Goal: Transaction & Acquisition: Purchase product/service

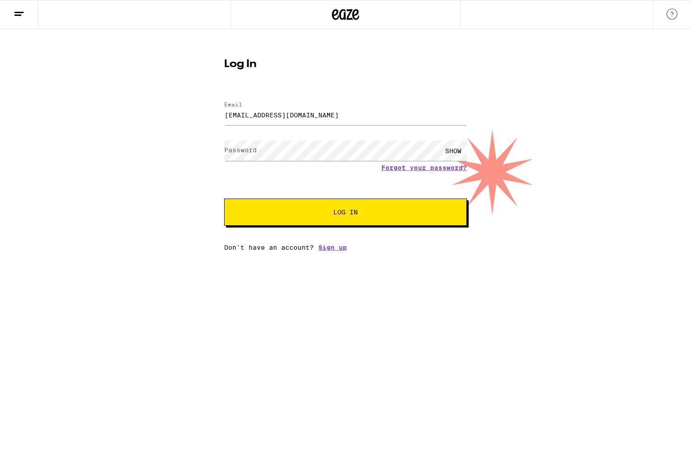
type input "mikecsu@gmail.com"
click at [224, 198] on button "Log In" at bounding box center [345, 211] width 243 height 27
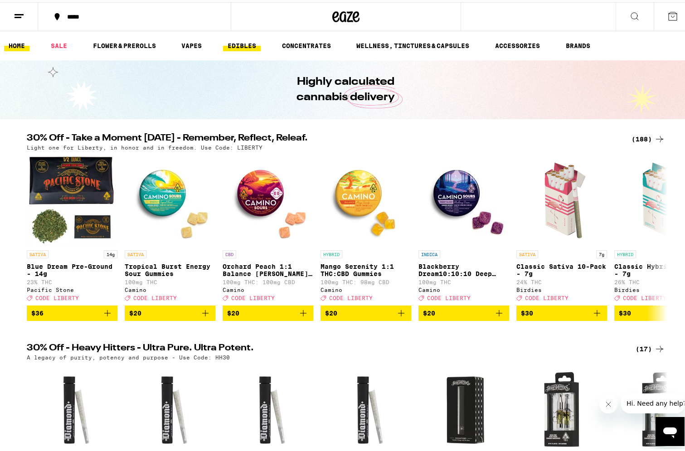
click at [228, 42] on link "EDIBLES" at bounding box center [242, 43] width 38 height 11
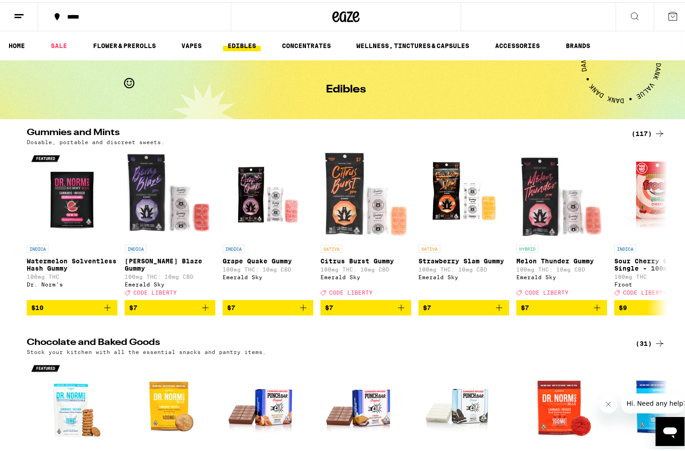
click at [644, 129] on div "(117)" at bounding box center [648, 131] width 34 height 11
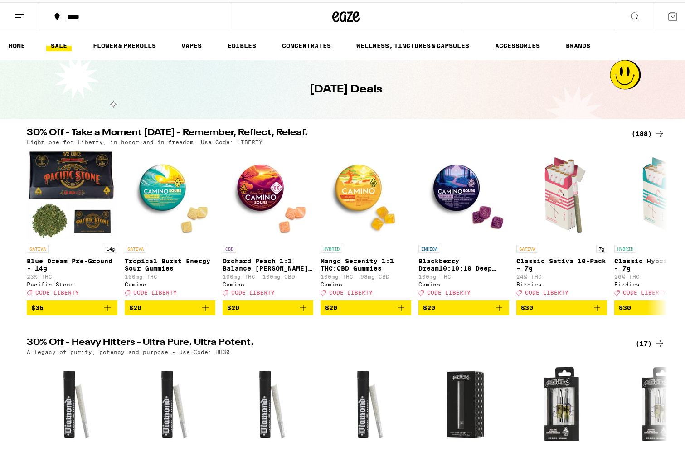
click at [647, 131] on div "(188)" at bounding box center [648, 131] width 34 height 11
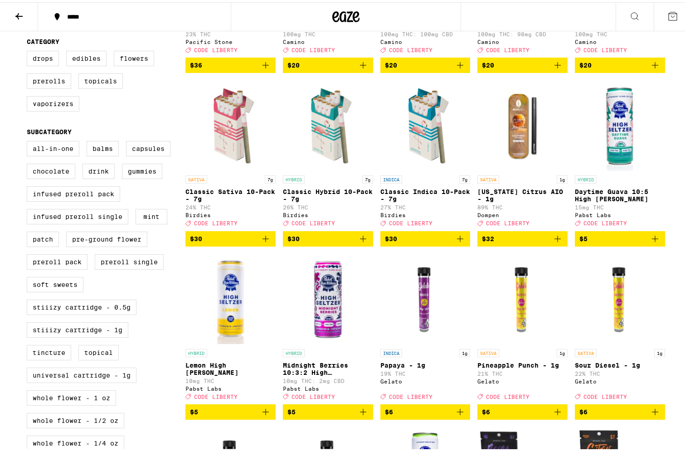
scroll to position [227, 0]
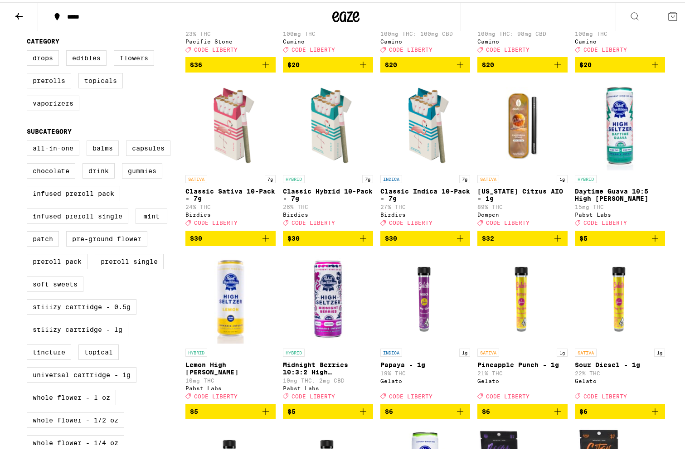
click at [143, 176] on label "Gummies" at bounding box center [142, 168] width 40 height 15
click at [29, 140] on input "Gummies" at bounding box center [29, 140] width 0 height 0
checkbox input "true"
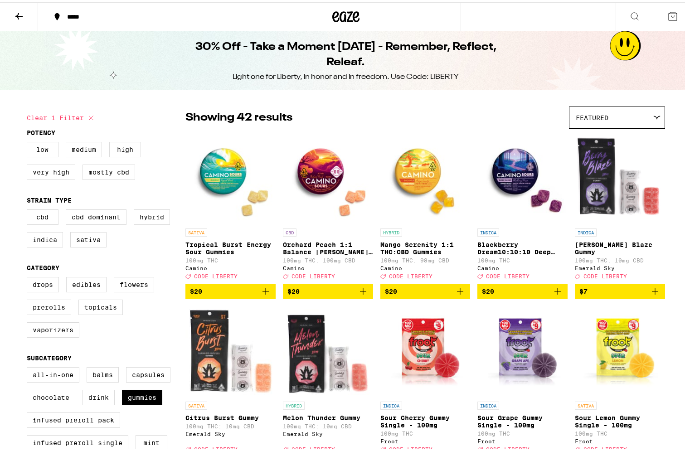
drag, startPoint x: 510, startPoint y: 184, endPoint x: 509, endPoint y: 168, distance: 15.5
click at [509, 168] on img "Open page for Blackberry Dream10:10:10 Deep Sleep Gummies from Camino" at bounding box center [522, 176] width 90 height 91
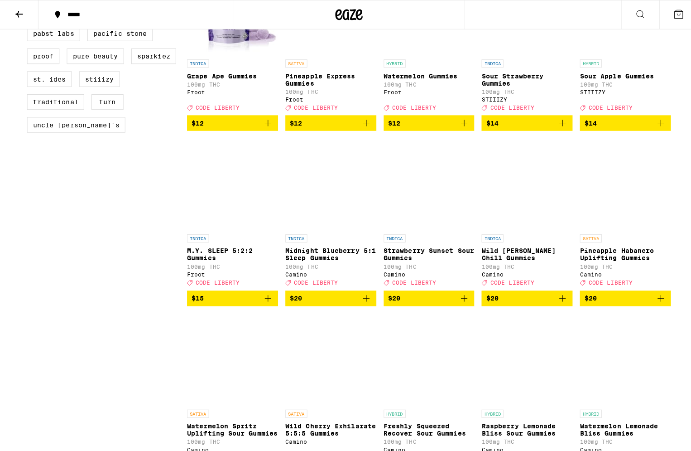
scroll to position [861, 0]
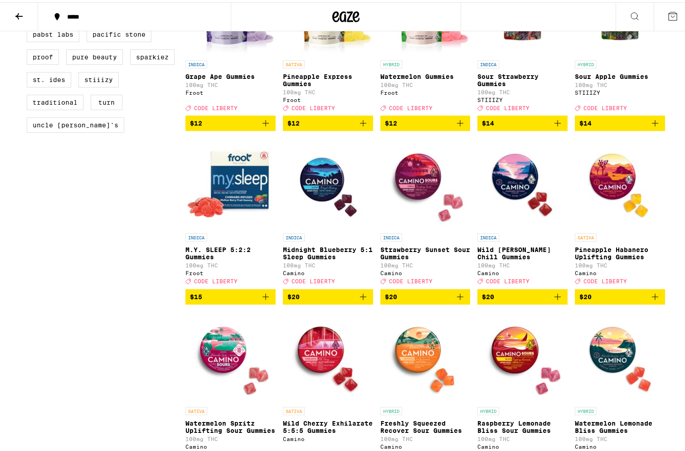
click at [314, 205] on img "Open page for Midnight Blueberry 5:1 Sleep Gummies from Camino" at bounding box center [328, 181] width 90 height 91
click at [509, 210] on img "Open page for Wild Berry Chill Gummies from Camino" at bounding box center [522, 181] width 90 height 91
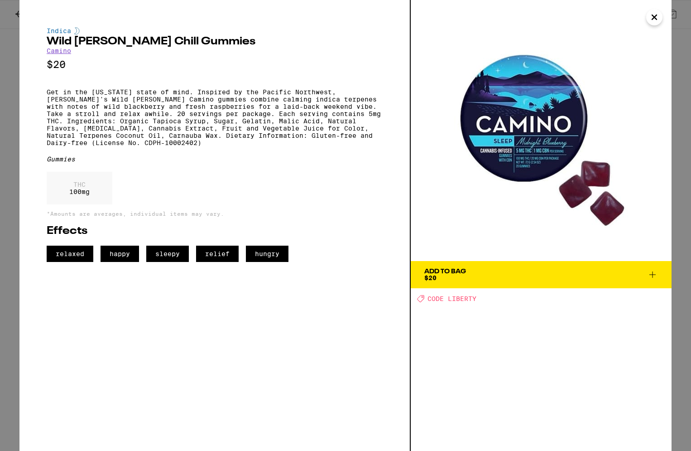
click at [509, 275] on span "Add To Bag $20" at bounding box center [542, 274] width 234 height 13
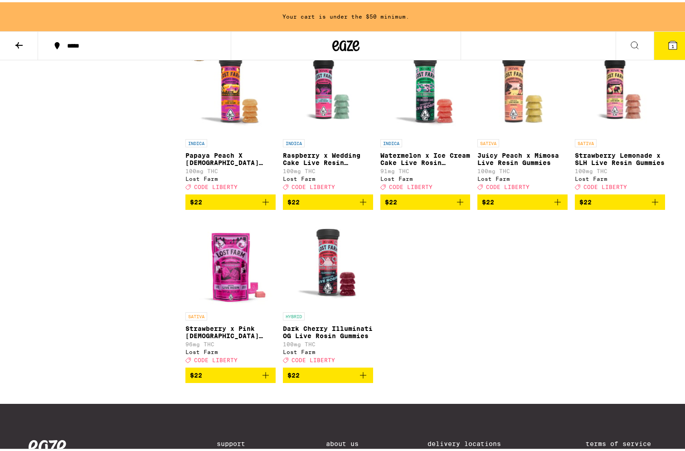
scroll to position [1207, 0]
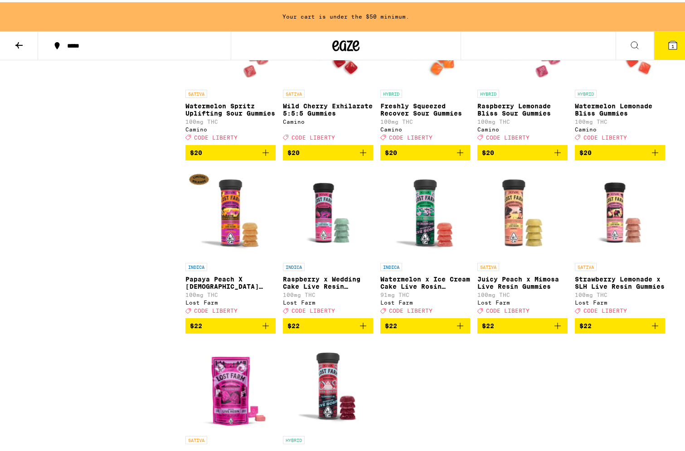
click at [224, 243] on img "Open page for Papaya Peach X Hindu Kush Resin 100mg from Lost Farm" at bounding box center [230, 210] width 90 height 91
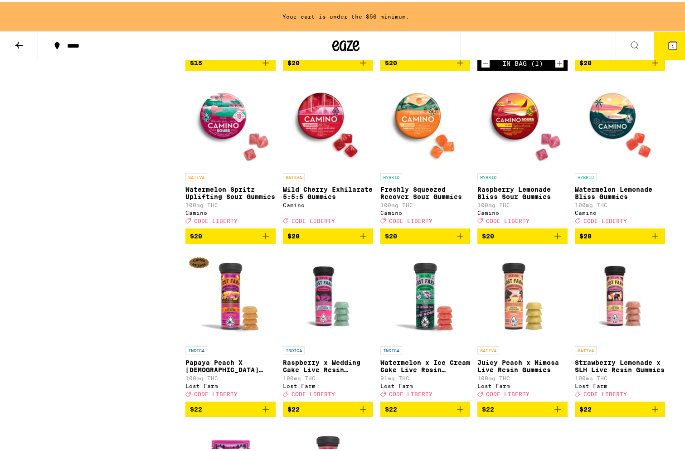
scroll to position [1071, 0]
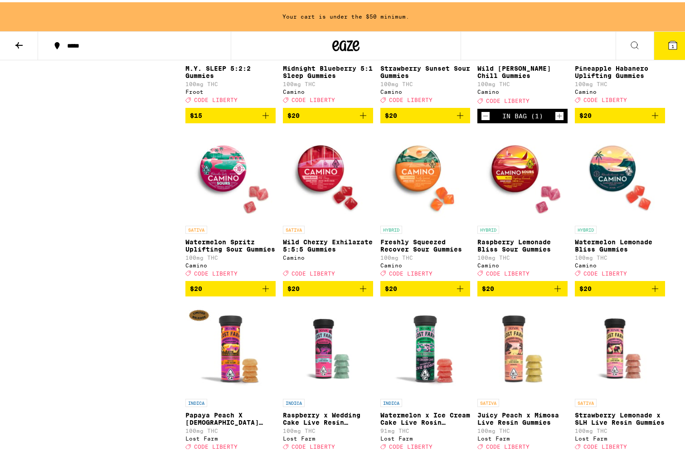
click at [220, 202] on img "Open page for Watermelon Spritz Uplifting Sour Gummies from Camino" at bounding box center [230, 173] width 90 height 91
click at [224, 182] on img "Open page for Watermelon Spritz Uplifting Sour Gummies from Camino" at bounding box center [230, 173] width 90 height 91
click at [325, 203] on img "Open page for Wild Cherry Exhilarate 5:5:5 Gummies from Camino" at bounding box center [328, 173] width 90 height 91
click at [406, 198] on img "Open page for Freshly Squeezed Recover Sour Gummies from Camino" at bounding box center [425, 173] width 90 height 91
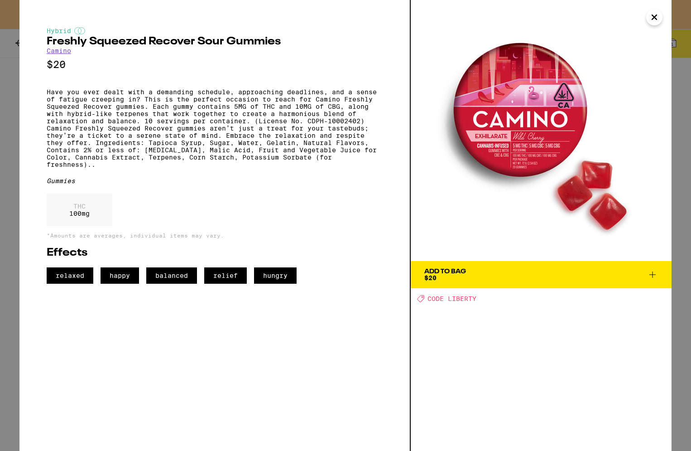
click at [459, 272] on div "Add To Bag" at bounding box center [446, 271] width 42 height 6
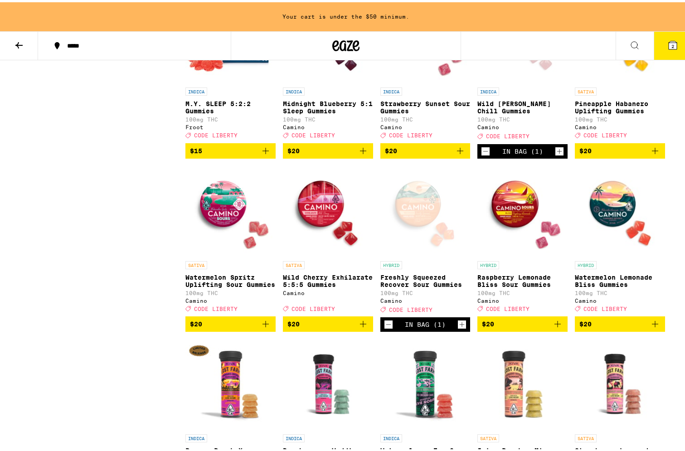
scroll to position [1026, 0]
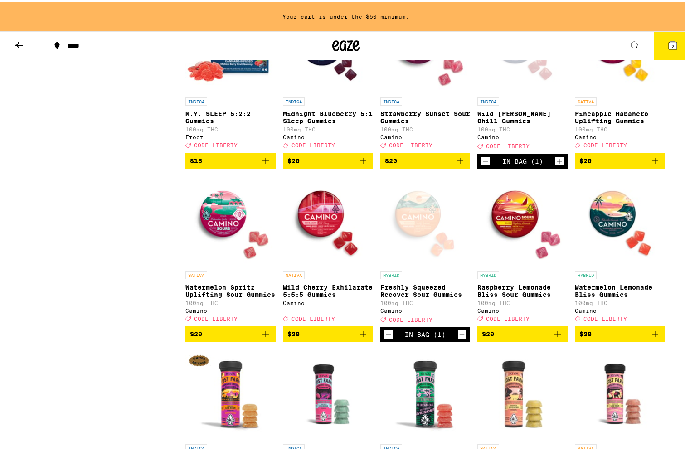
click at [412, 245] on div "Open page for Freshly Squeezed Recover Sour Gummies from Camino" at bounding box center [425, 219] width 90 height 91
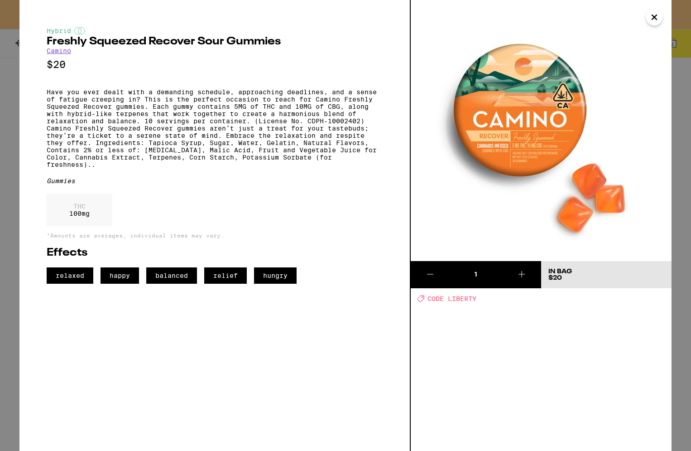
click at [429, 274] on icon at bounding box center [430, 274] width 6 height 0
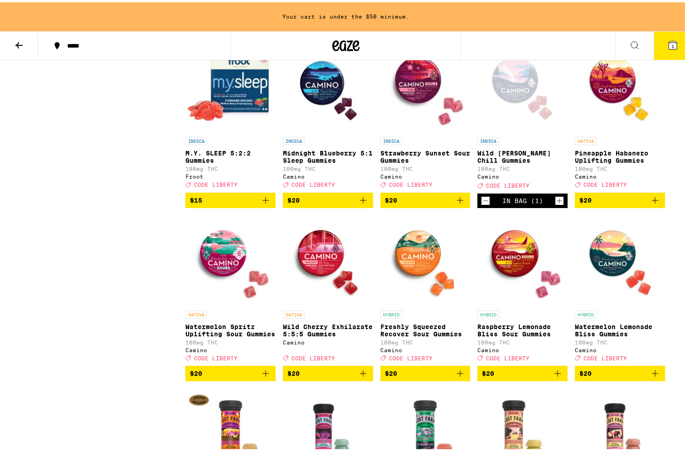
scroll to position [935, 0]
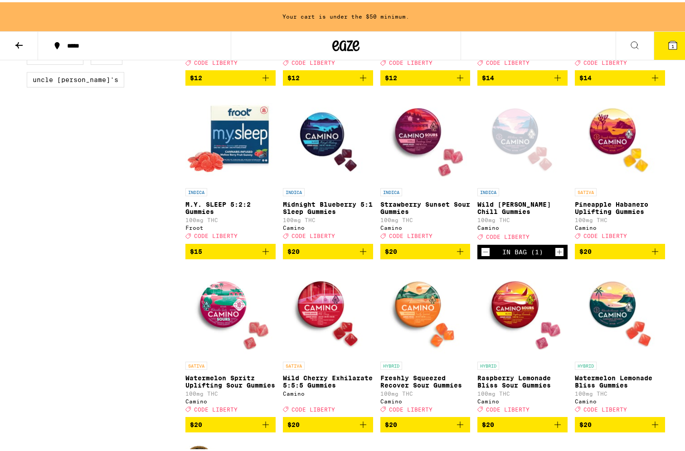
click at [512, 157] on div "Open page for Wild Berry Chill Gummies from Camino" at bounding box center [522, 136] width 90 height 91
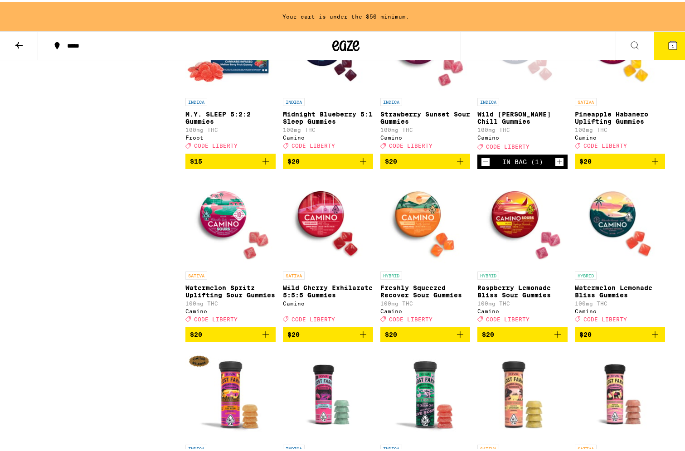
scroll to position [1026, 0]
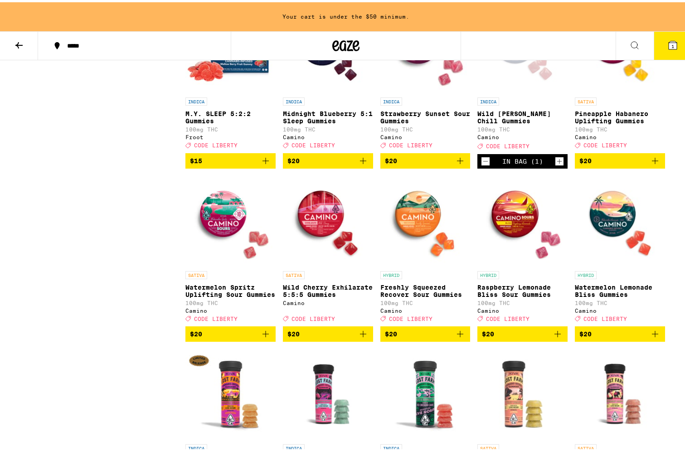
click at [612, 240] on img "Open page for Watermelon Lemonade Bliss Gummies from Camino" at bounding box center [620, 219] width 90 height 91
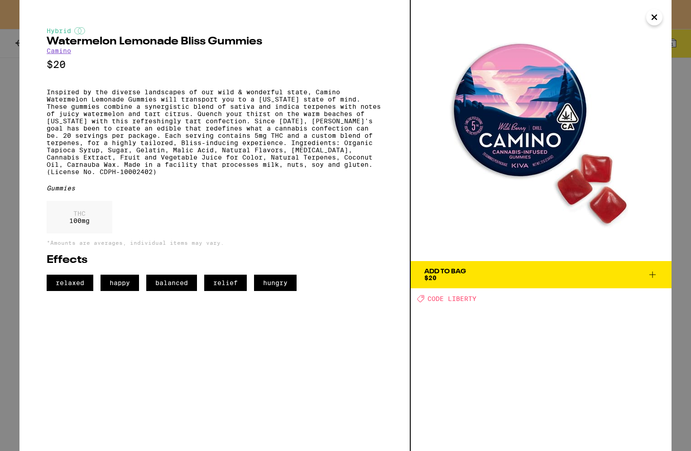
click at [450, 274] on div "Add To Bag" at bounding box center [446, 271] width 42 height 6
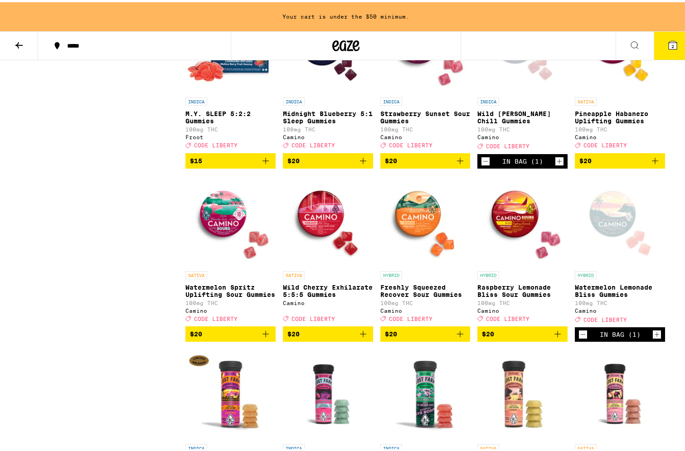
click at [601, 259] on div "Open page for Watermelon Lemonade Bliss Gummies from Camino" at bounding box center [620, 219] width 90 height 91
click at [412, 86] on img "Open page for Strawberry Sunset Sour Gummies from Camino" at bounding box center [425, 45] width 90 height 91
click at [418, 77] on img "Open page for Strawberry Sunset Sour Gummies from Camino" at bounding box center [425, 45] width 90 height 91
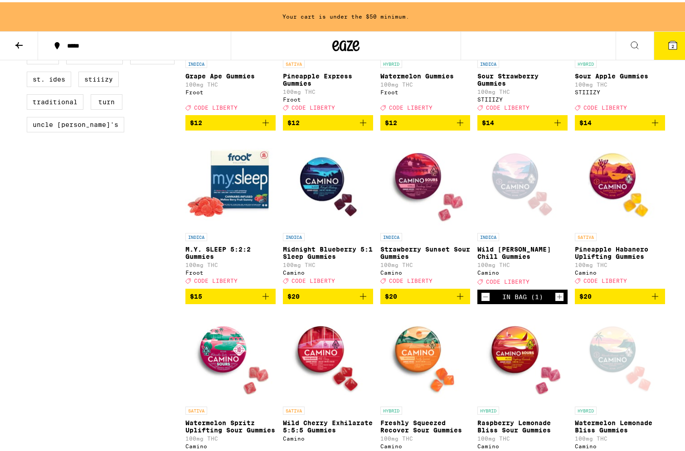
scroll to position [890, 0]
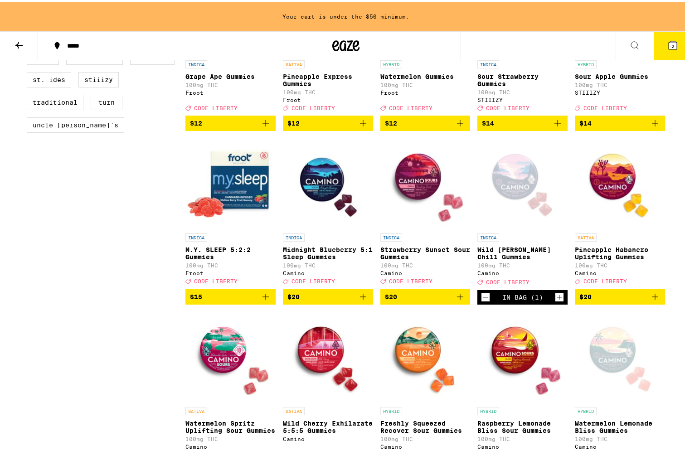
click at [122, 335] on div "Clear 1 filter Potency Low Medium High Very High Mostly CBD Strain Type CBD CBD…" at bounding box center [106, 39] width 159 height 1592
click at [227, 203] on img "Open page for M.Y. SLEEP 5:2:2 Gummies from Froot" at bounding box center [230, 181] width 90 height 91
click at [244, 227] on img "Open page for M.Y. SLEEP 5:2:2 Gummies from Froot" at bounding box center [230, 181] width 90 height 91
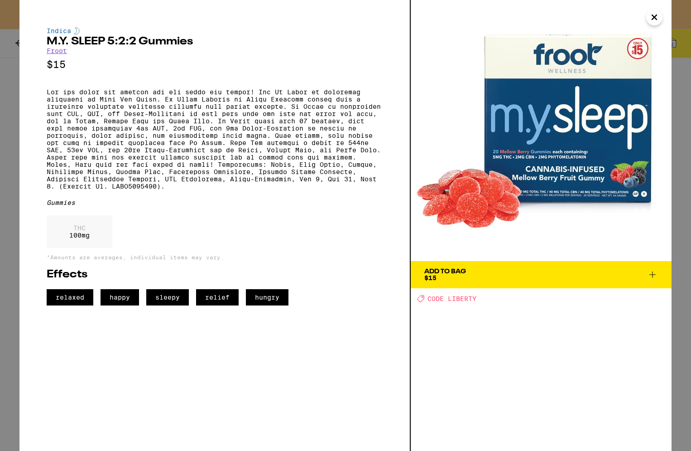
click at [649, 272] on icon at bounding box center [653, 274] width 11 height 11
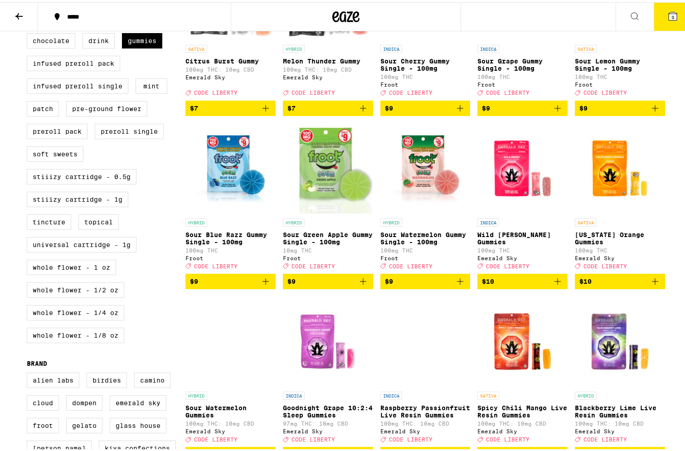
scroll to position [408, 0]
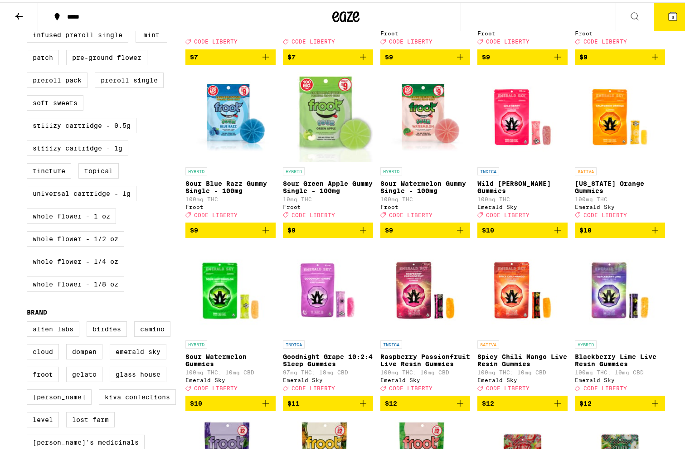
click at [627, 131] on img "Open page for California Orange Gummies from Emerald Sky" at bounding box center [620, 115] width 90 height 91
click at [510, 139] on img "Open page for Wild Berry Gummies from Emerald Sky" at bounding box center [522, 115] width 90 height 91
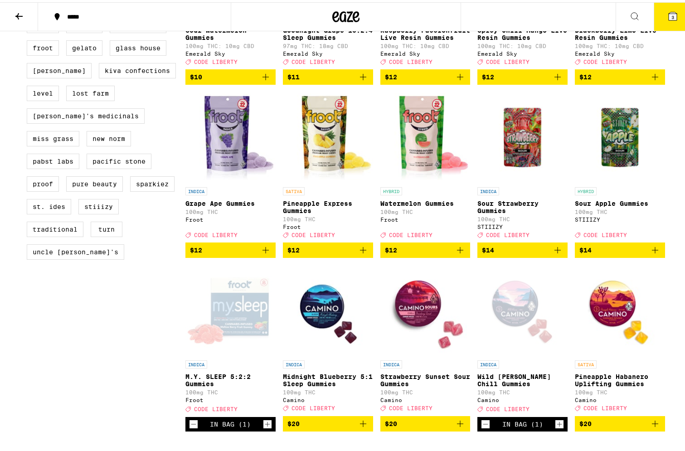
scroll to position [770, 0]
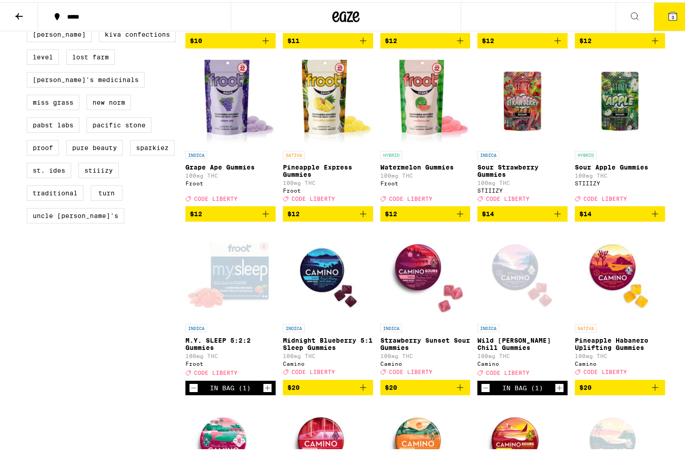
click at [613, 134] on img "Open page for Sour Apple Gummies from STIIIZY" at bounding box center [620, 98] width 90 height 91
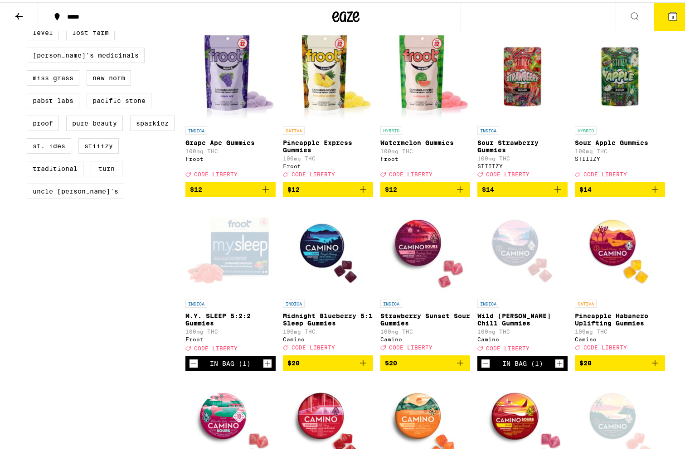
scroll to position [816, 0]
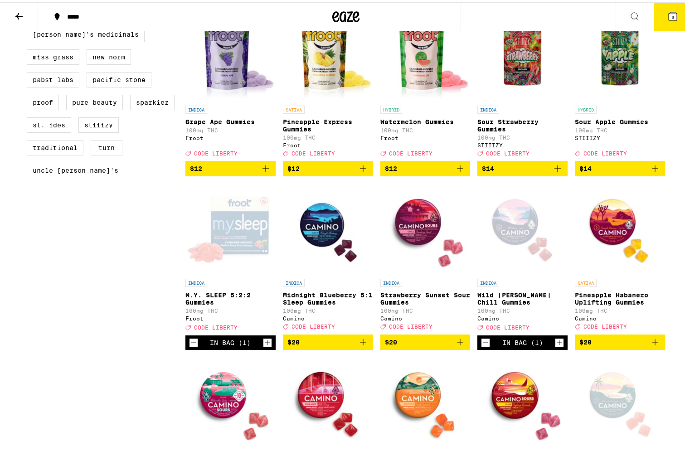
click at [323, 265] on img "Open page for Midnight Blueberry 5:1 Sleep Gummies from Camino" at bounding box center [328, 226] width 90 height 91
click at [329, 258] on img "Open page for Midnight Blueberry 5:1 Sleep Gummies from Camino" at bounding box center [328, 226] width 90 height 91
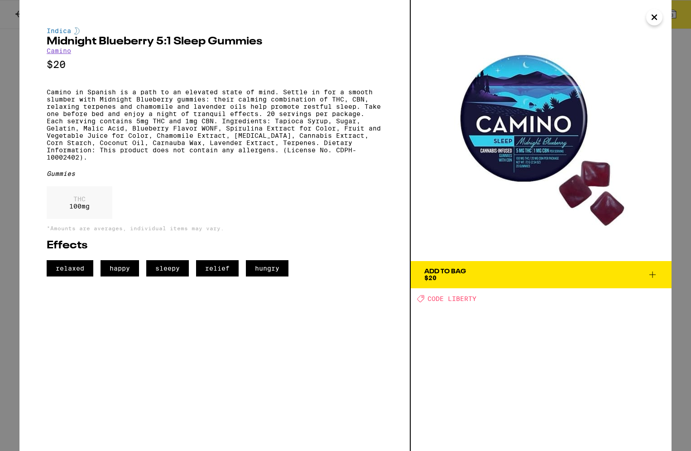
click at [611, 278] on span "Add To Bag $20" at bounding box center [542, 274] width 234 height 13
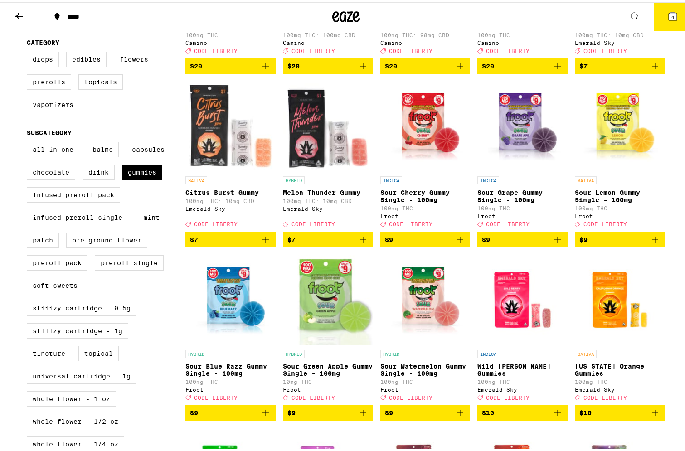
scroll to position [181, 0]
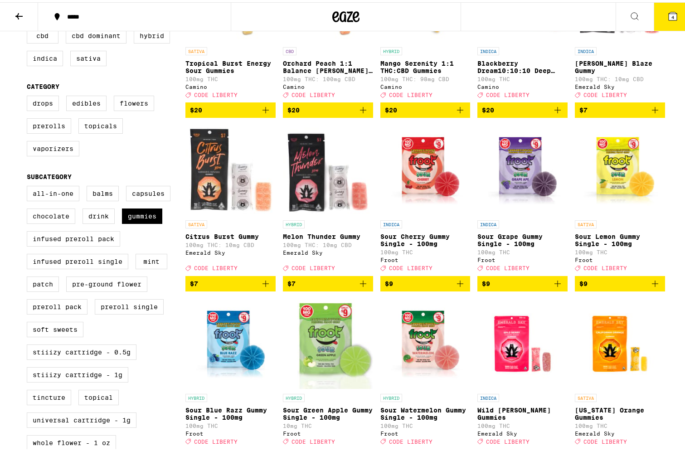
click at [668, 15] on icon at bounding box center [672, 14] width 8 height 8
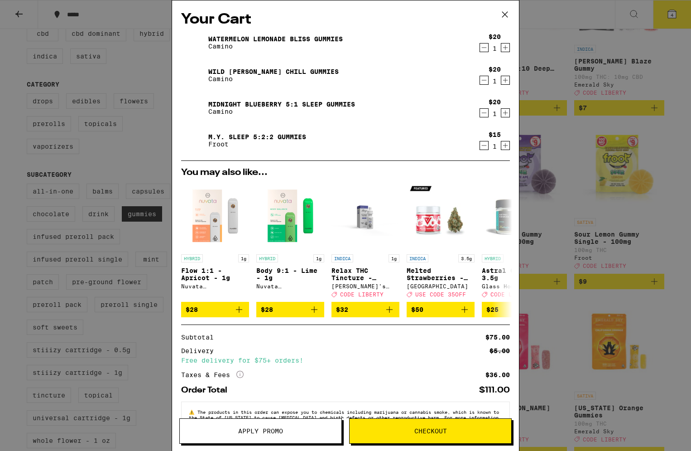
click at [306, 431] on span "Apply Promo" at bounding box center [261, 431] width 162 height 6
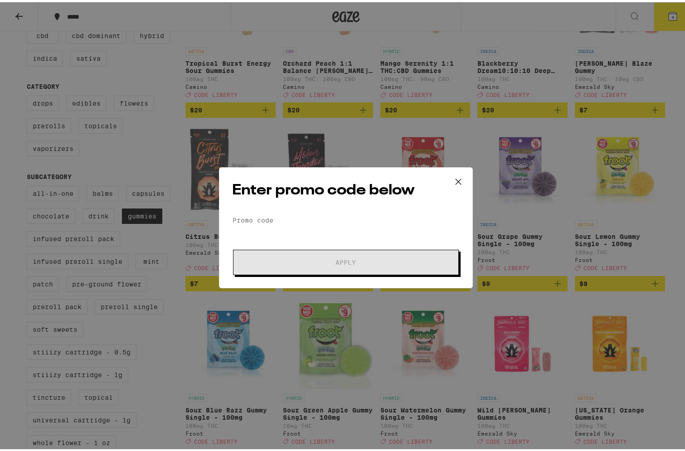
click at [289, 210] on div "Enter promo code below Promo Code Apply" at bounding box center [346, 225] width 254 height 121
click at [287, 218] on input "Promo Code" at bounding box center [345, 218] width 227 height 14
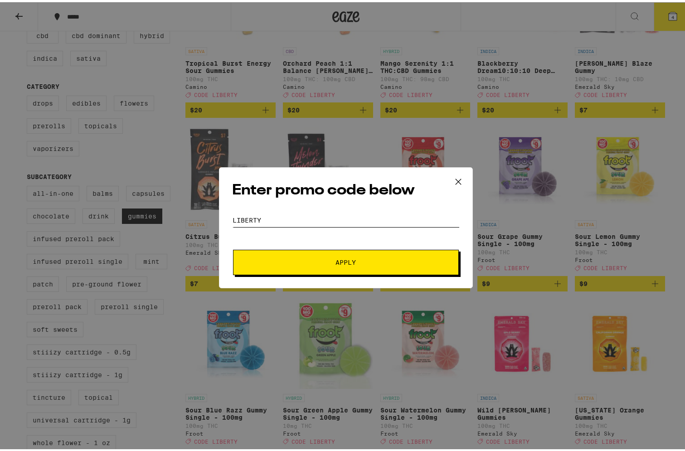
type input "LIBERTY"
click at [344, 263] on span "Apply" at bounding box center [346, 260] width 20 height 6
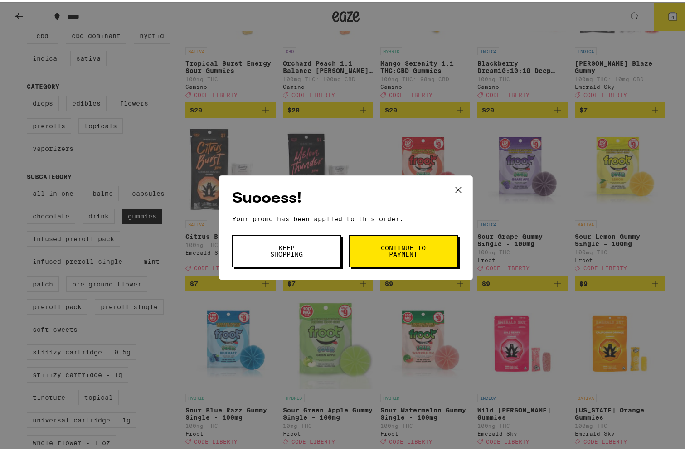
click at [409, 257] on button "Continue to payment" at bounding box center [403, 249] width 109 height 32
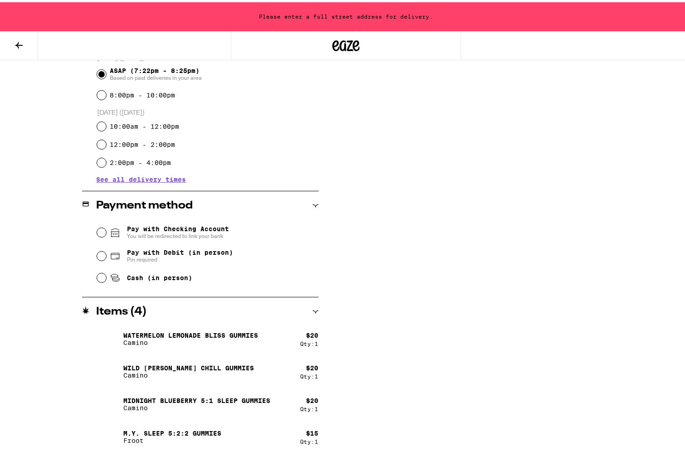
scroll to position [263, 0]
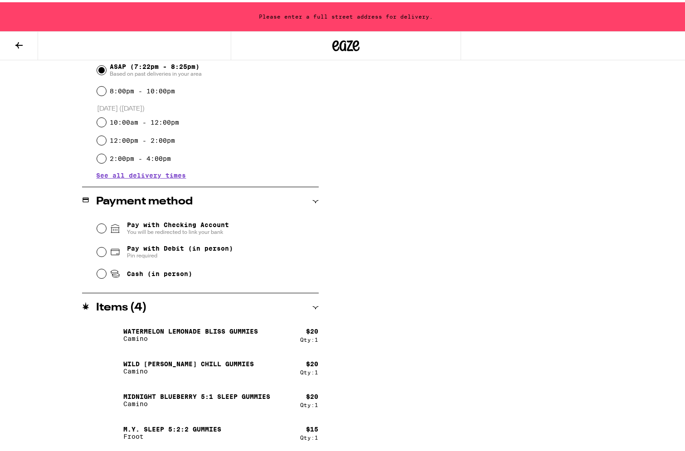
click at [524, 243] on div "Subtotal $75.00 Delivery $5.00 Free delivery for $75+ orders! Taxes & Fees More…" at bounding box center [519, 162] width 181 height 575
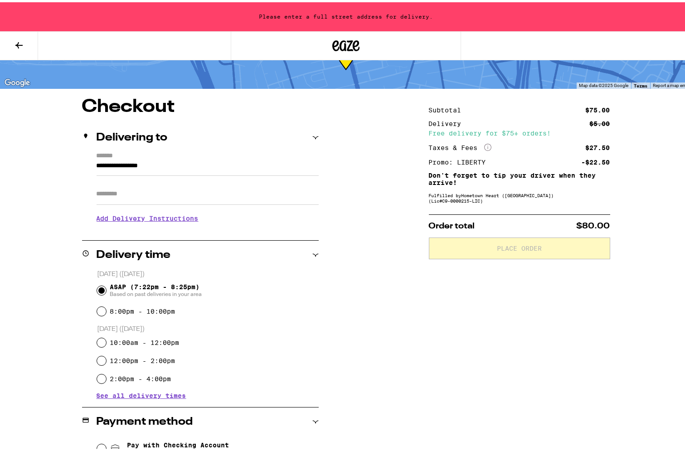
scroll to position [37, 0]
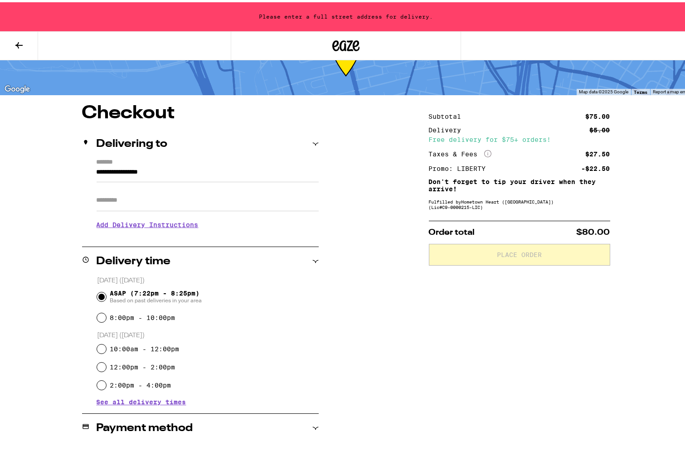
click at [172, 171] on input "**********" at bounding box center [208, 171] width 222 height 15
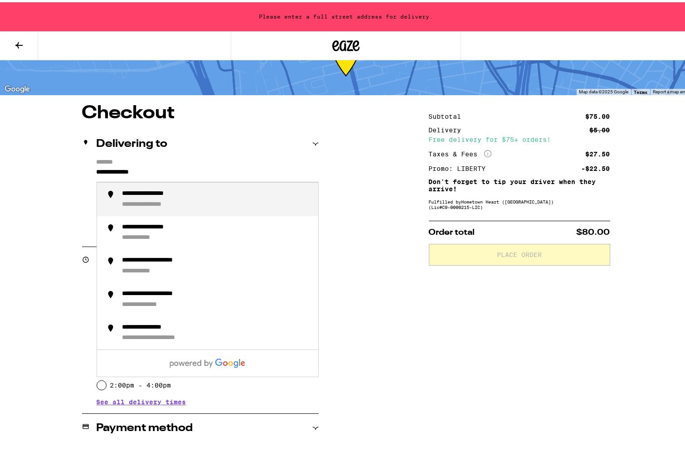
click at [192, 196] on div "**********" at bounding box center [159, 192] width 74 height 8
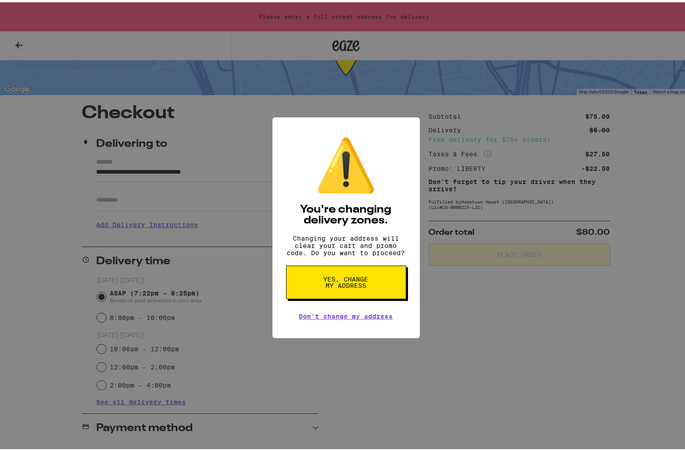
click at [351, 286] on span "Yes, change my address" at bounding box center [346, 280] width 47 height 13
type input "**********"
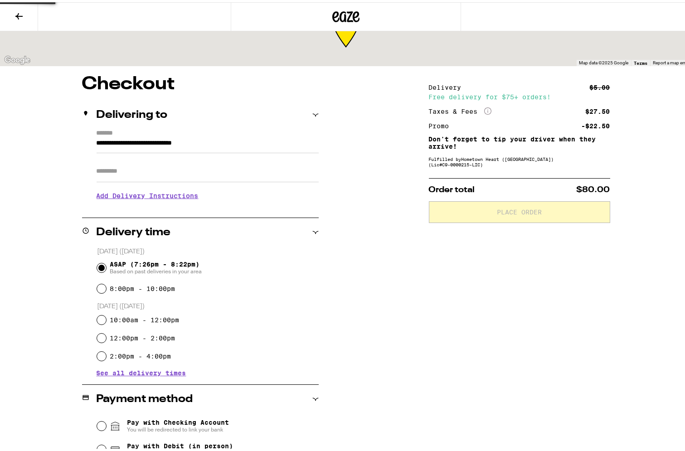
scroll to position [8, 0]
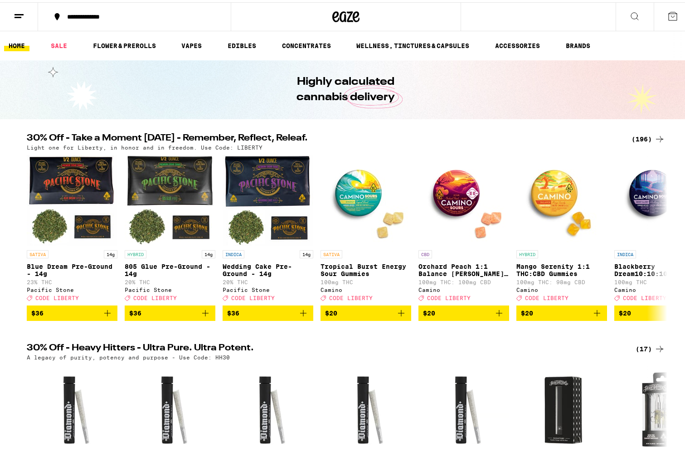
drag, startPoint x: 663, startPoint y: 16, endPoint x: 435, endPoint y: 83, distance: 238.2
click at [244, 39] on link "EDIBLES" at bounding box center [242, 43] width 38 height 11
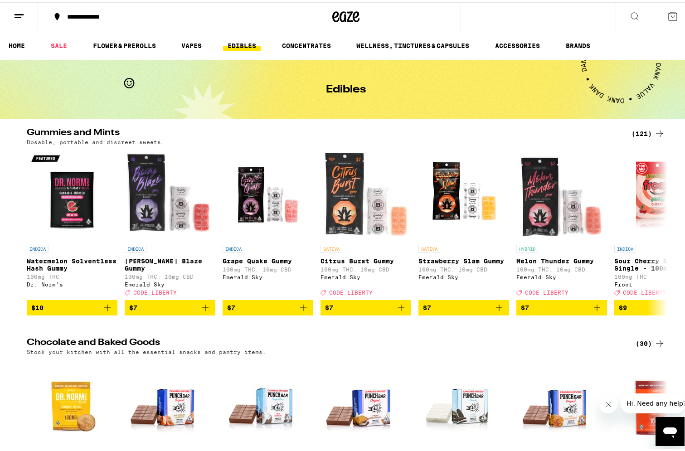
click at [656, 131] on icon at bounding box center [659, 131] width 11 height 11
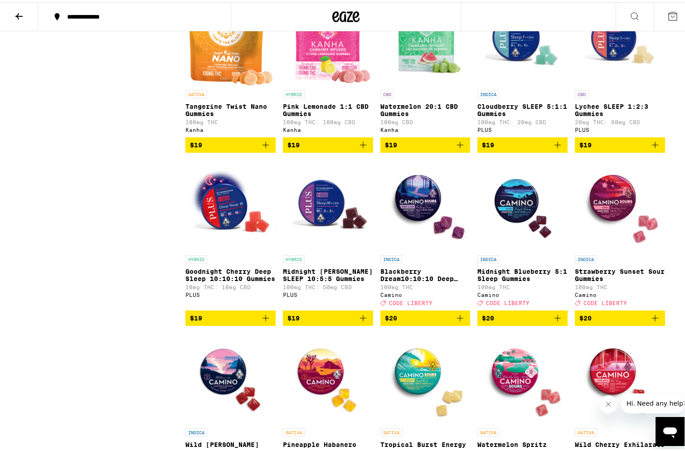
scroll to position [2220, 0]
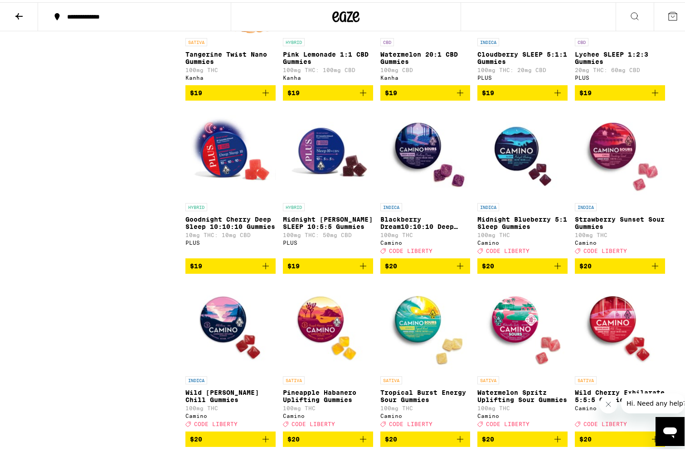
drag, startPoint x: 414, startPoint y: 208, endPoint x: 514, endPoint y: 198, distance: 100.2
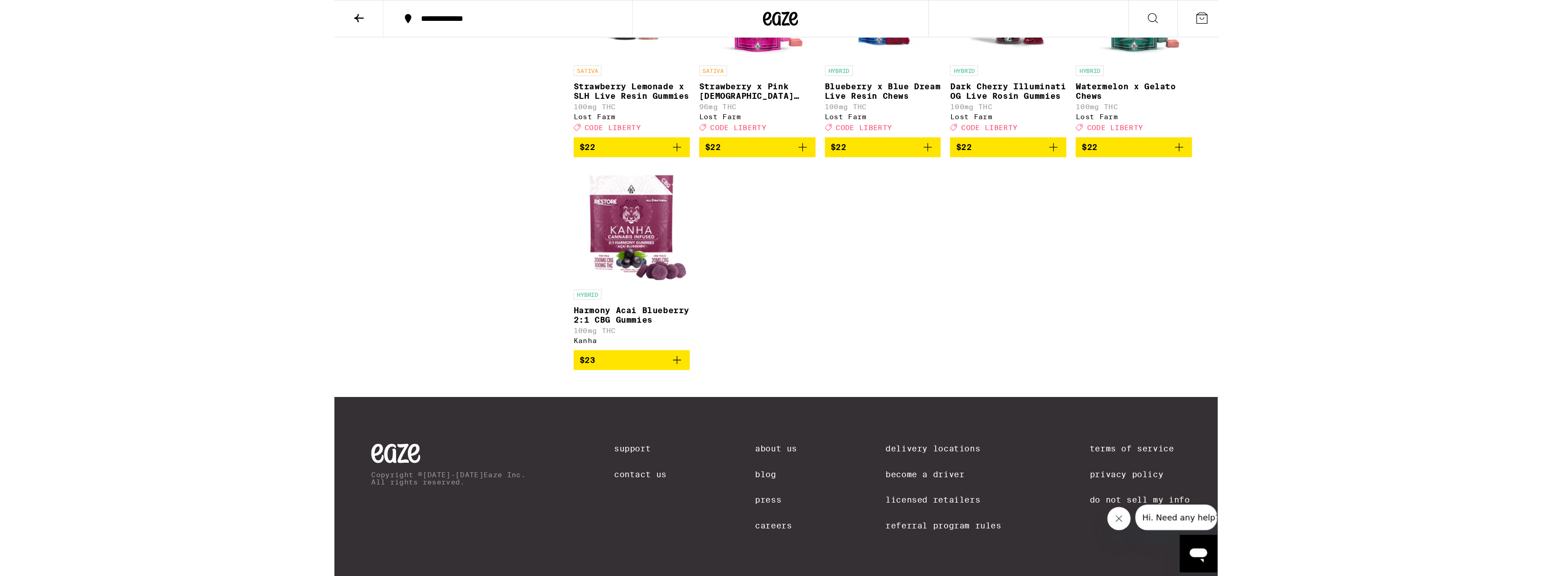
scroll to position [4080, 0]
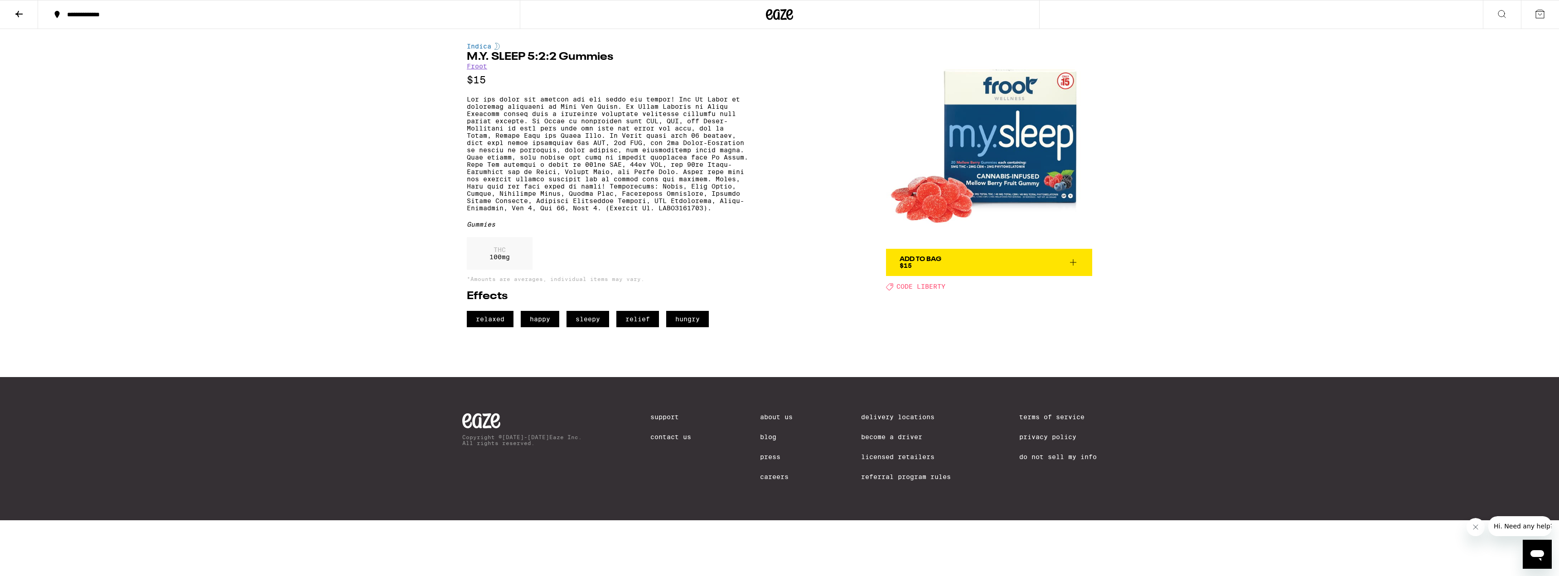
click at [684, 264] on span "Add To Bag $15" at bounding box center [988, 262] width 179 height 13
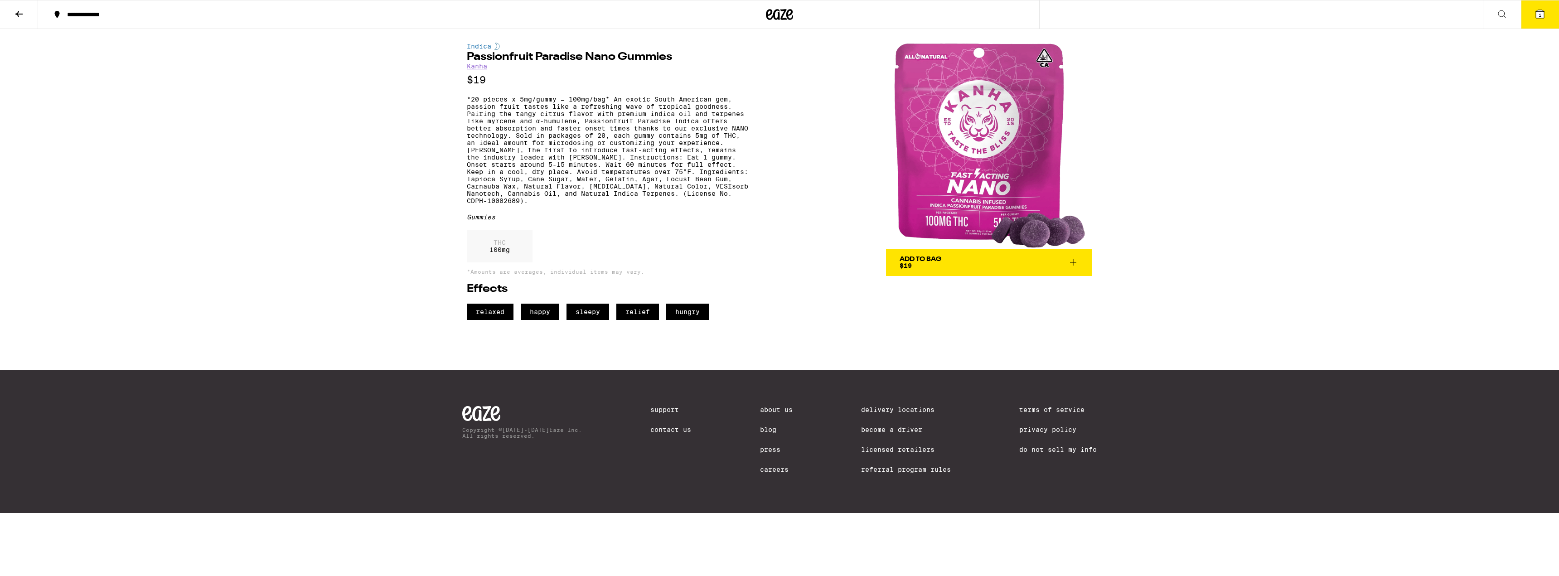
click at [684, 257] on span "Add To Bag $19" at bounding box center [988, 262] width 179 height 13
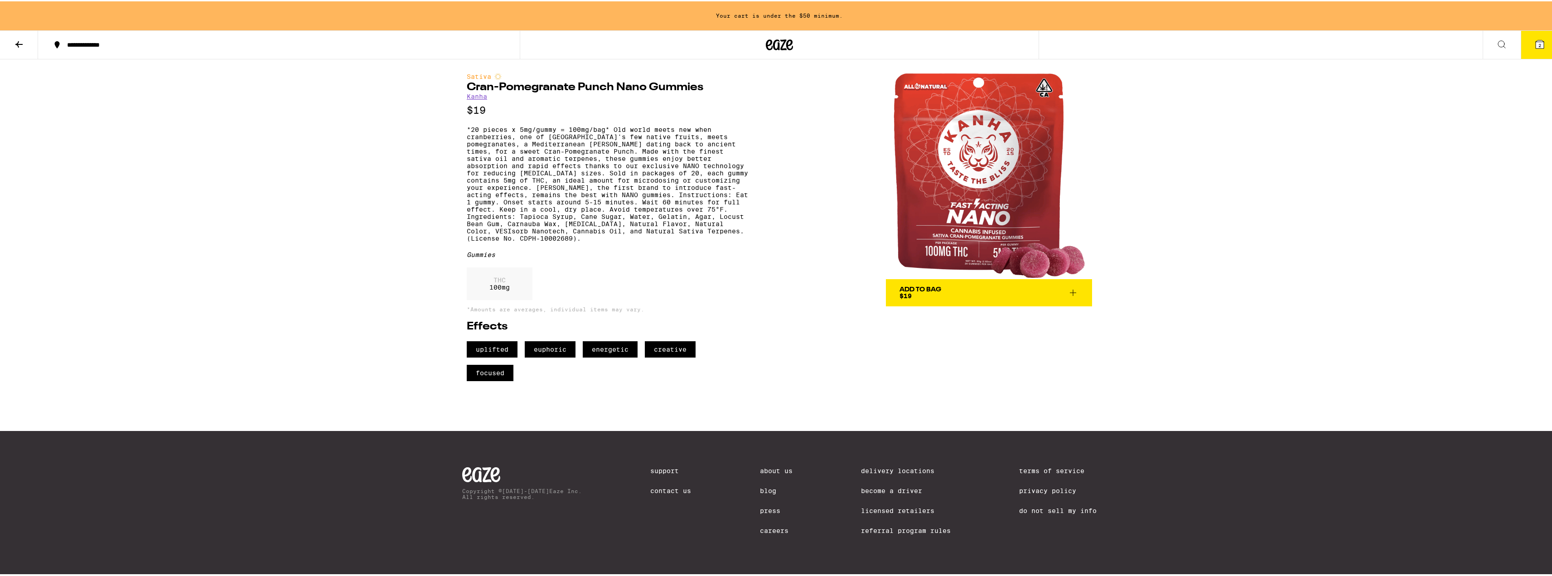
click at [684, 296] on div "Add To Bag $19" at bounding box center [920, 291] width 42 height 13
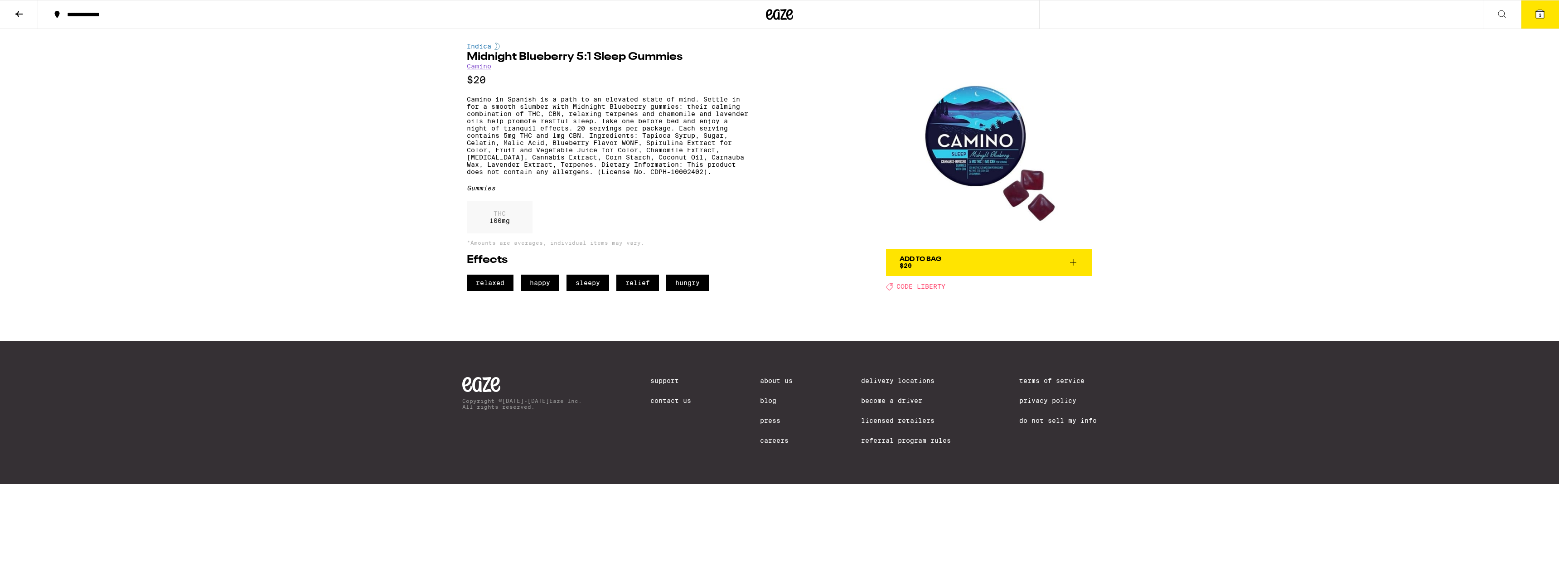
click at [684, 266] on span "Add To Bag $20" at bounding box center [988, 262] width 179 height 13
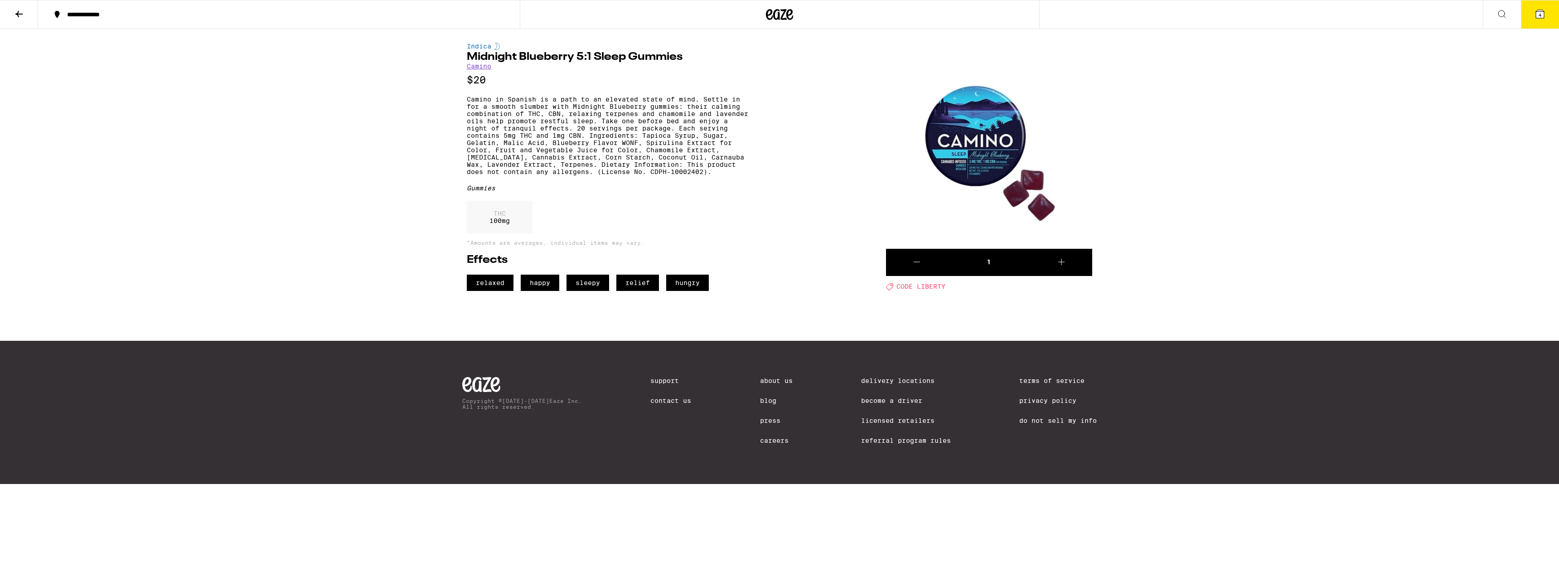
click at [684, 14] on icon at bounding box center [1539, 14] width 11 height 11
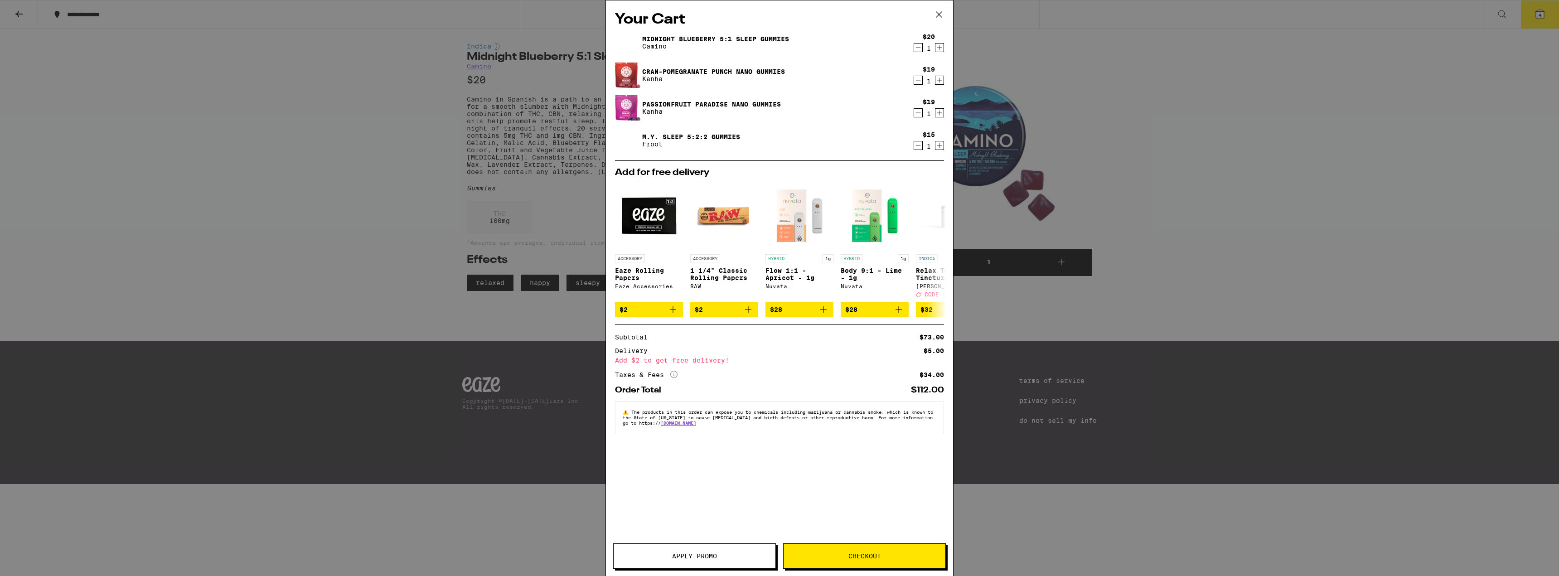
click at [684, 450] on div "Your Cart Midnight Blueberry 5:1 Sleep Gummies Camino $20 1 Cran-Pomegranate Pu…" at bounding box center [779, 274] width 347 height 548
click at [684, 450] on button "Apply Promo" at bounding box center [694, 555] width 163 height 25
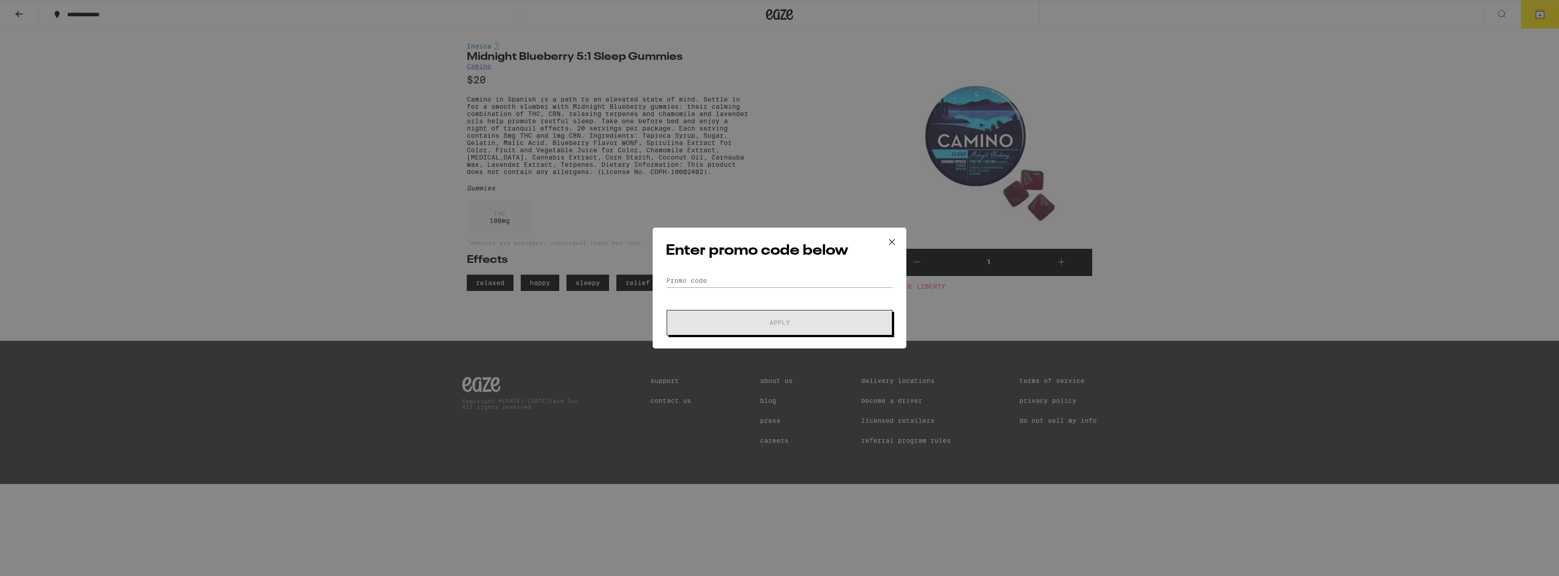
click at [684, 263] on div "Enter promo code below Promo Code Apply" at bounding box center [780, 287] width 254 height 121
click at [684, 272] on div "Enter promo code below Promo Code Apply" at bounding box center [780, 287] width 254 height 121
click at [684, 280] on input "Promo Code" at bounding box center [779, 281] width 227 height 14
type input "liberty"
click at [684, 316] on button "Apply" at bounding box center [780, 322] width 226 height 25
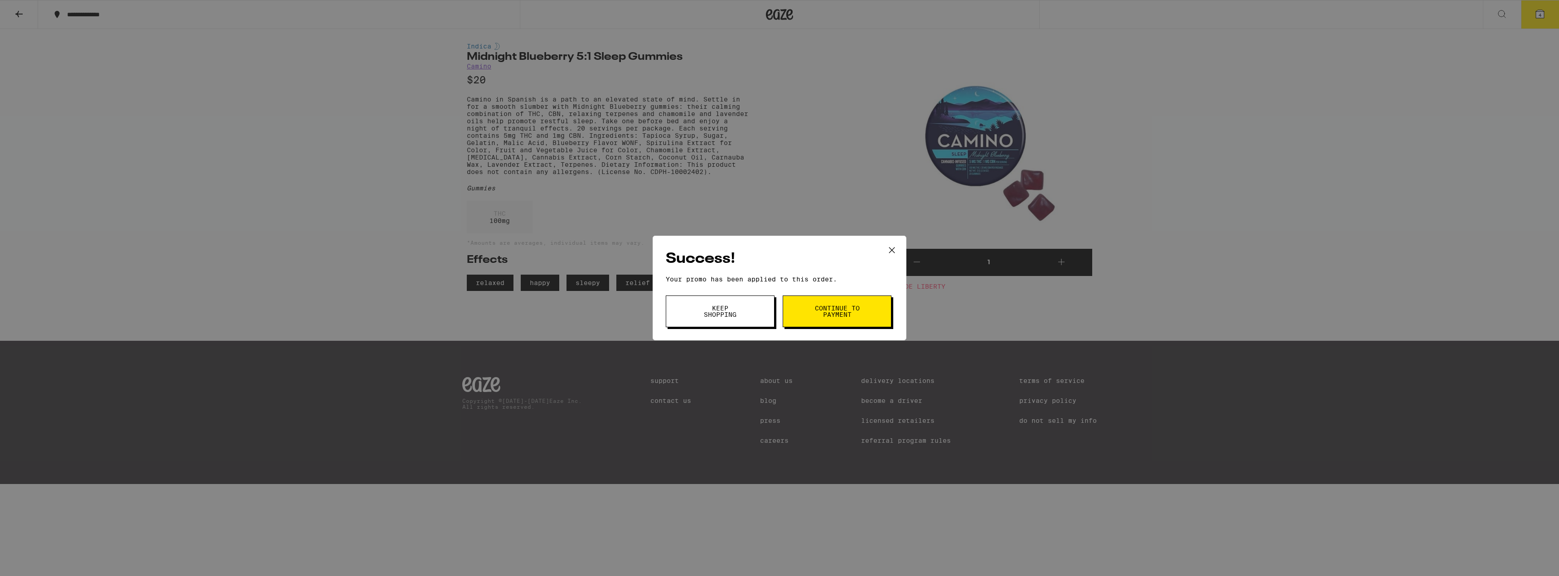
click at [684, 303] on button "Continue to payment" at bounding box center [837, 311] width 109 height 32
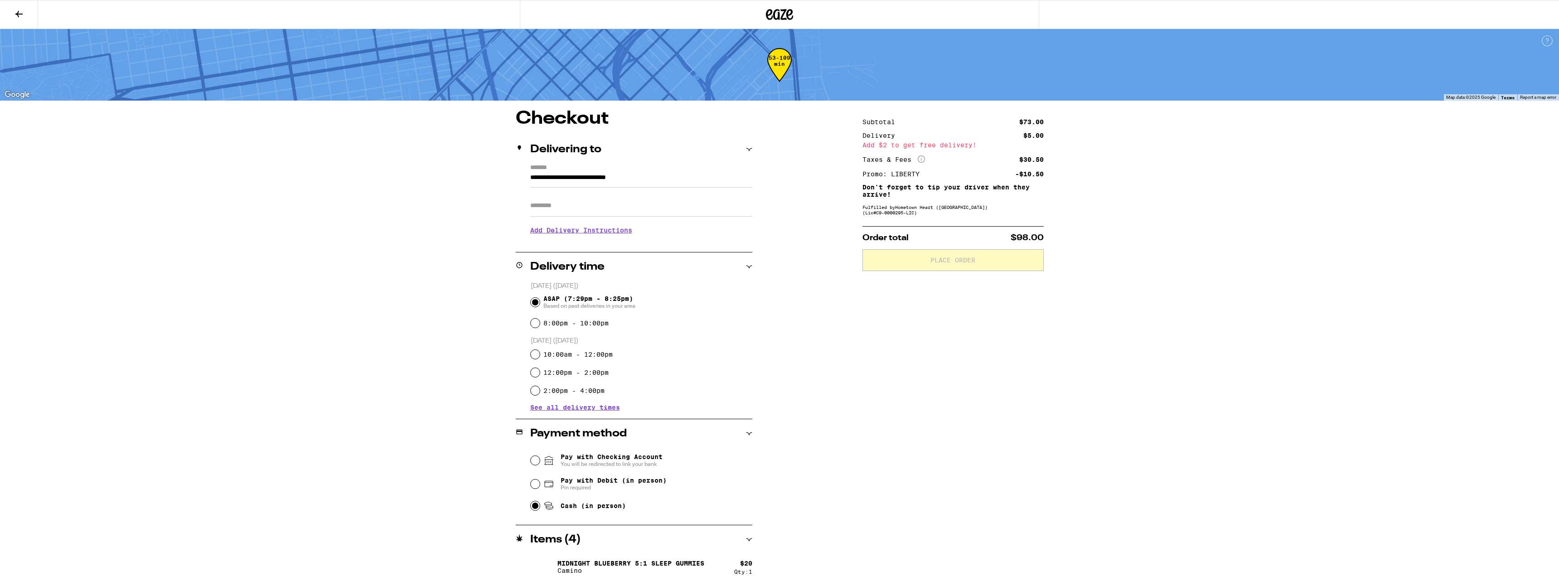
click at [533, 450] on input "Cash (in person)" at bounding box center [535, 505] width 9 height 9
radio input "true"
click at [601, 236] on h3 "Add Delivery Instructions" at bounding box center [641, 230] width 222 height 21
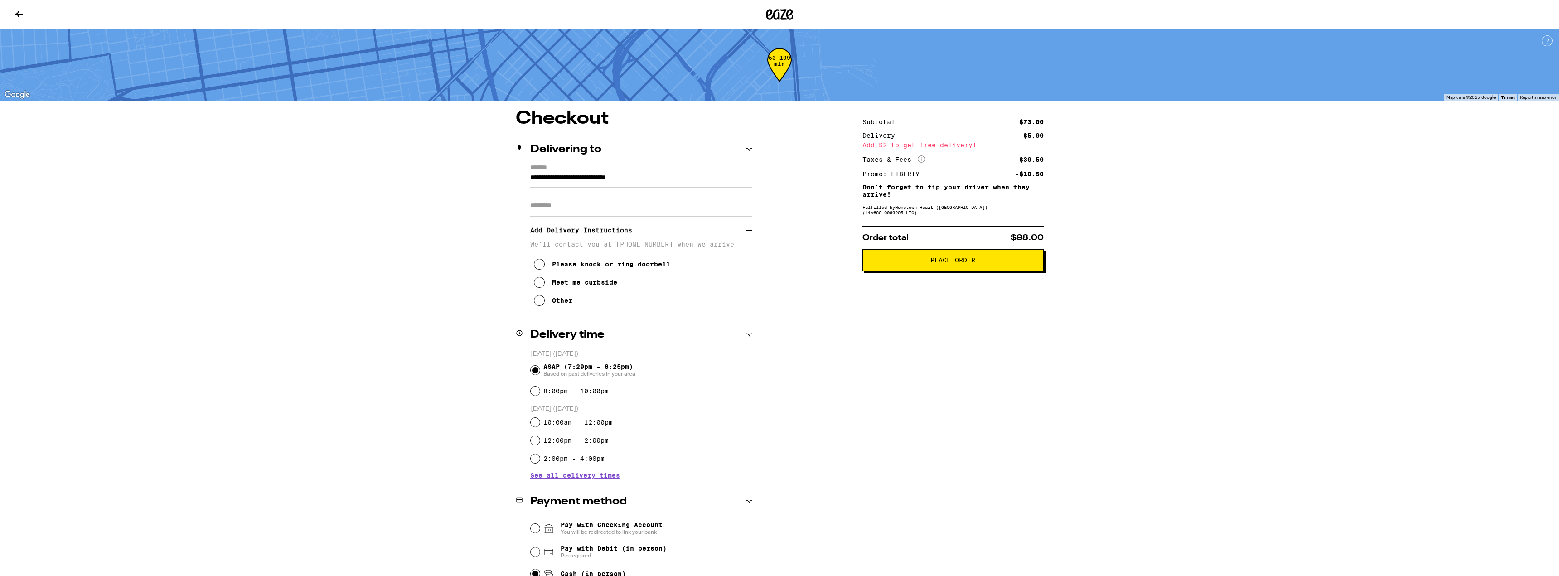
click at [565, 286] on div "Meet me curbside" at bounding box center [584, 282] width 65 height 7
click at [684, 268] on button "Place Order" at bounding box center [952, 260] width 181 height 22
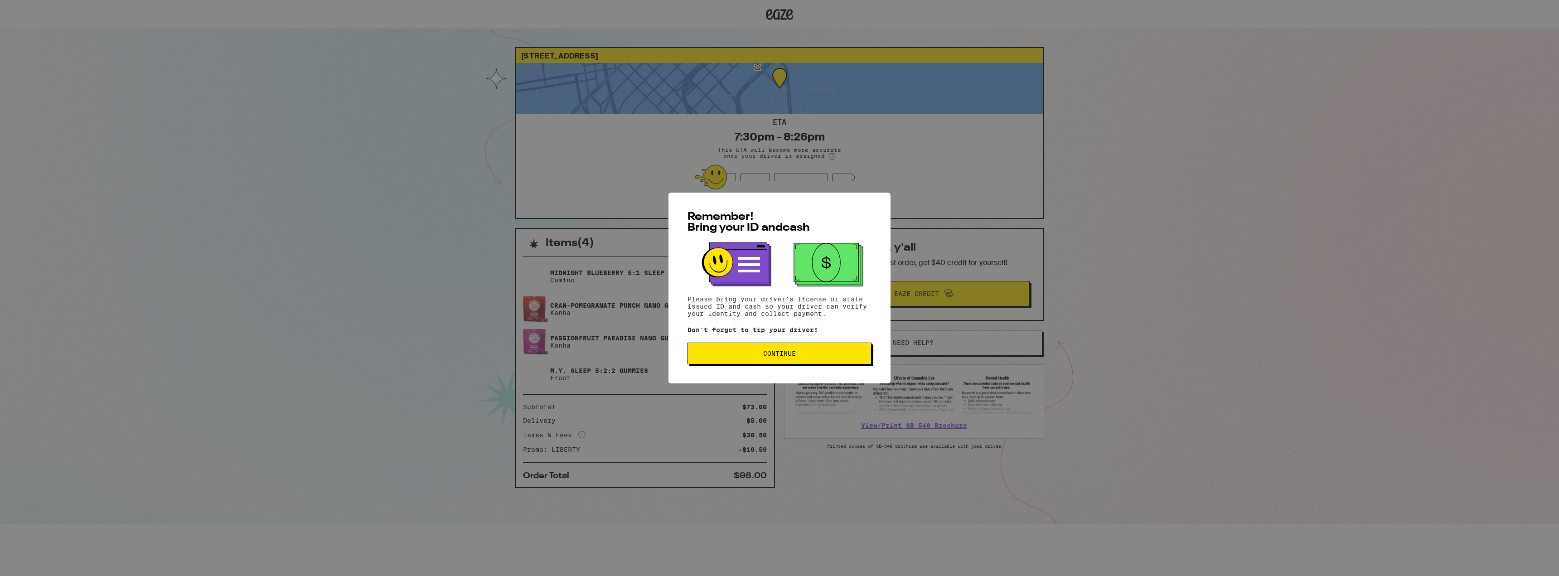
click at [684, 357] on span "Continue" at bounding box center [779, 353] width 33 height 6
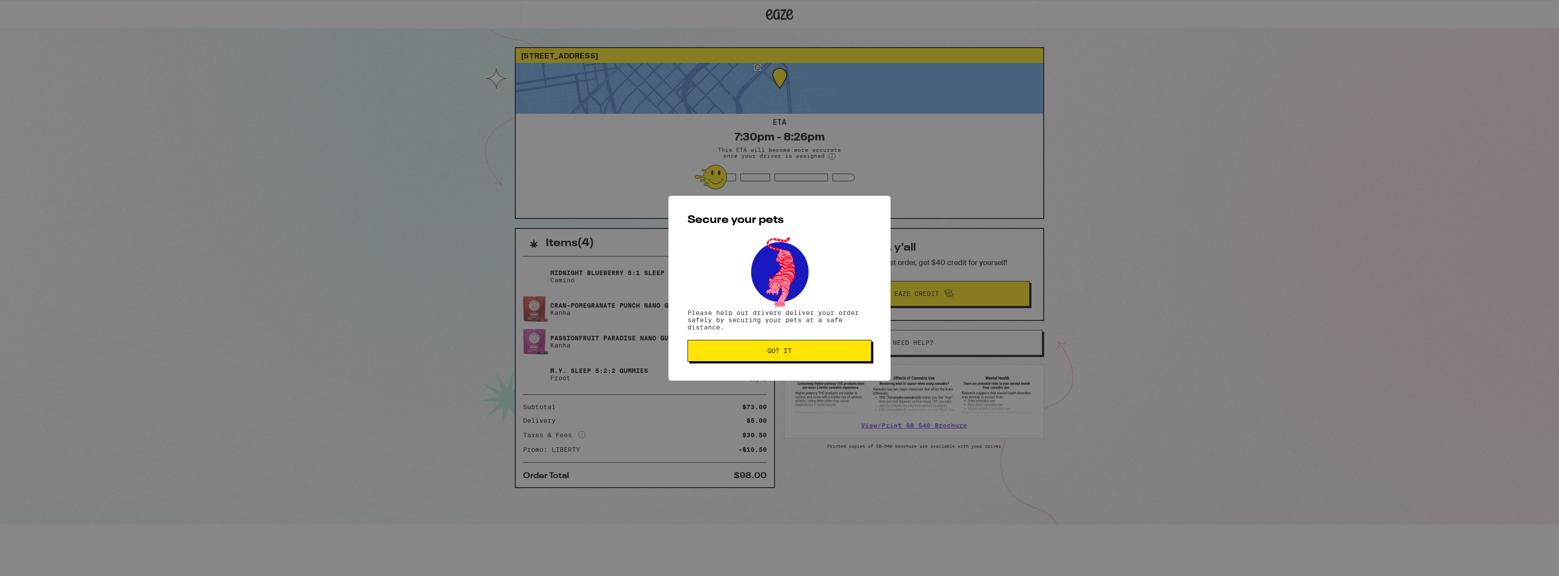
click at [684, 359] on button "Got it" at bounding box center [779, 351] width 184 height 22
